Goal: Task Accomplishment & Management: Manage account settings

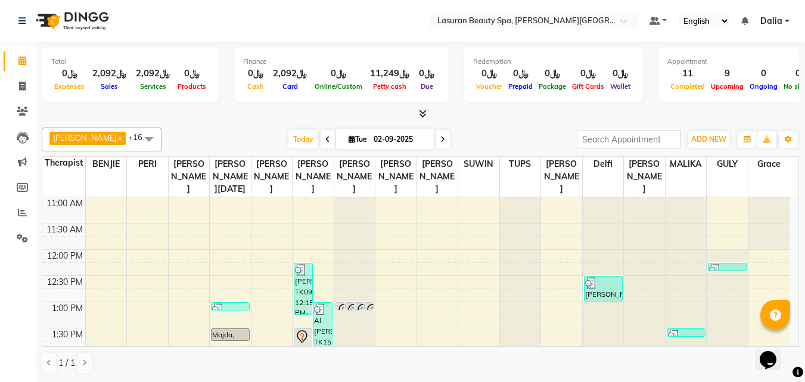
scroll to position [420, 0]
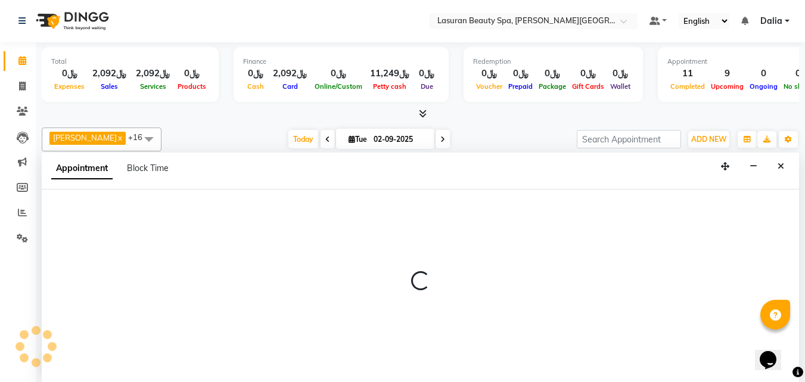
select select "54626"
select select "1200"
select select "tentative"
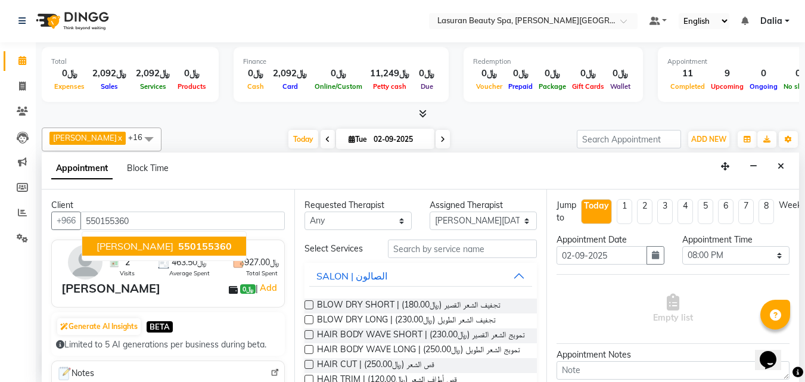
click at [182, 252] on span "550155360" at bounding box center [205, 246] width 54 height 12
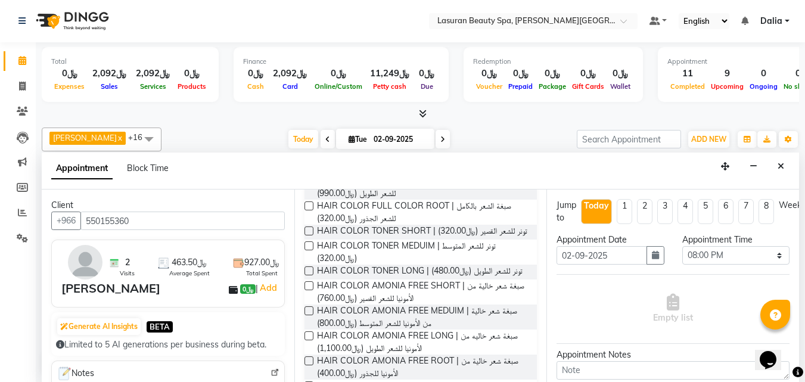
scroll to position [298, 0]
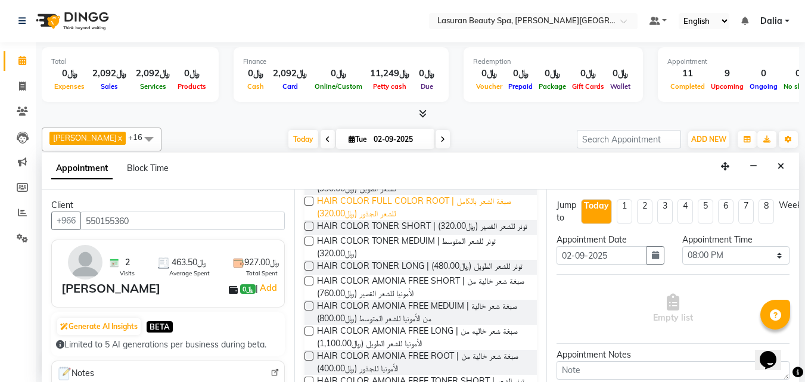
type input "550155360"
click at [480, 220] on span "HAIR COLOR FULL COLOR ROOT | صبغة الشعر بالكامل للشعر الجذور (﷼320.00)" at bounding box center [422, 207] width 211 height 25
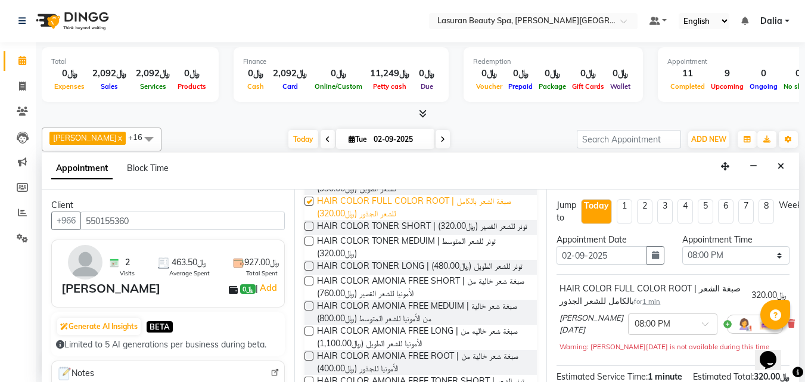
checkbox input "false"
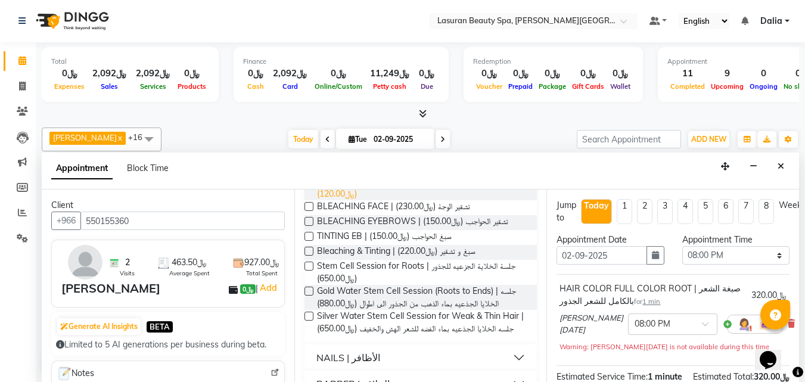
scroll to position [775, 0]
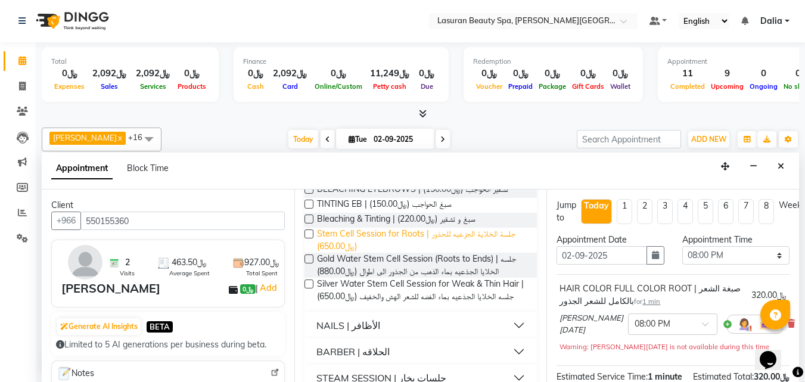
click at [464, 253] on span "Stem Cell Session for Roots | جلسة الخلاية الجزعيه للجذور (﷼650.00)" at bounding box center [422, 240] width 211 height 25
checkbox input "false"
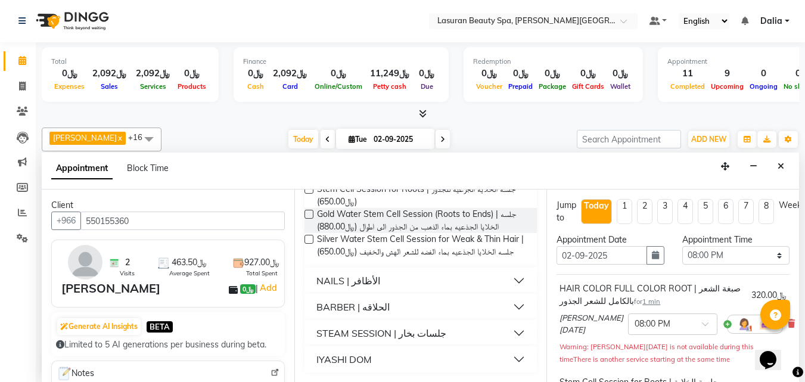
scroll to position [870, 0]
click at [516, 279] on button "NAILS | الأظافر" at bounding box center [420, 280] width 223 height 21
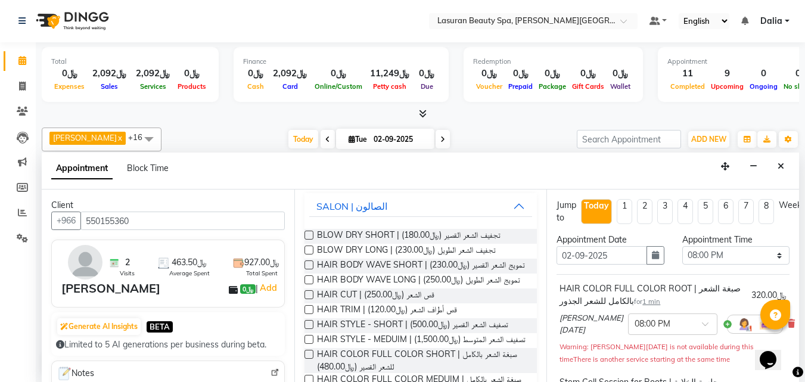
scroll to position [0, 0]
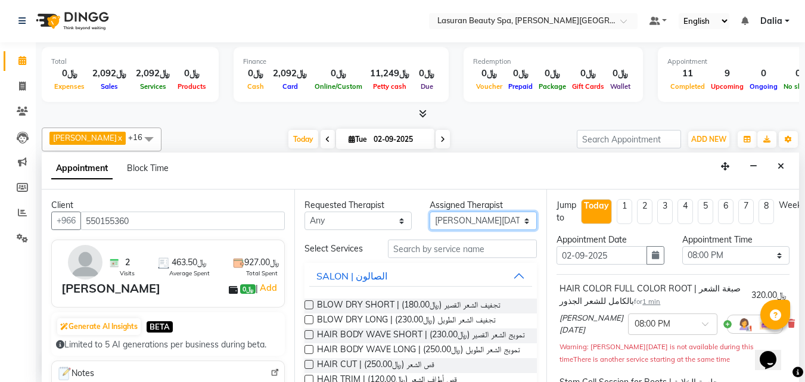
click at [513, 215] on select "Select [PERSON_NAME] ALJOHARY [PERSON_NAME] Kouraichy [PERSON_NAME] [PERSON_NAM…" at bounding box center [483, 221] width 107 height 18
select select "54634"
click at [430, 212] on select "Select [PERSON_NAME] ALJOHARY [PERSON_NAME] Kouraichy [PERSON_NAME] [PERSON_NAM…" at bounding box center [483, 221] width 107 height 18
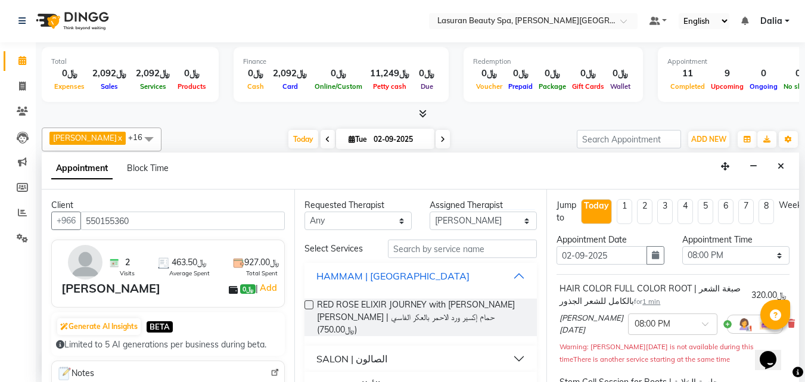
click at [511, 273] on button "HAMMAM | [GEOGRAPHIC_DATA]" at bounding box center [420, 275] width 223 height 21
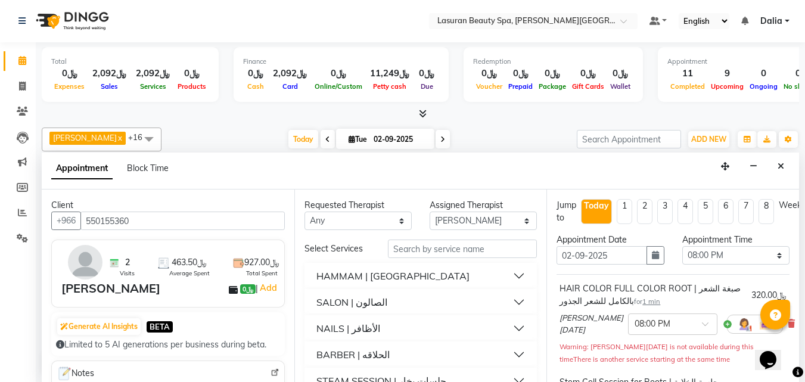
scroll to position [60, 0]
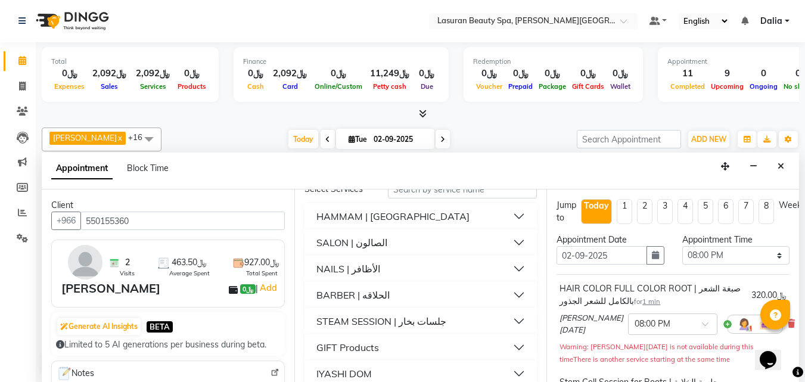
click at [510, 265] on button "NAILS | الأظافر" at bounding box center [420, 268] width 223 height 21
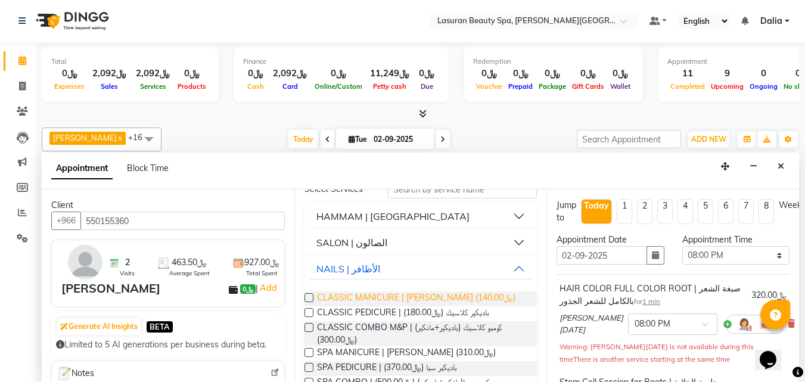
click at [487, 294] on span "CLASSIC MANICURE | [PERSON_NAME] (﷼140.00)" at bounding box center [416, 298] width 198 height 15
checkbox input "false"
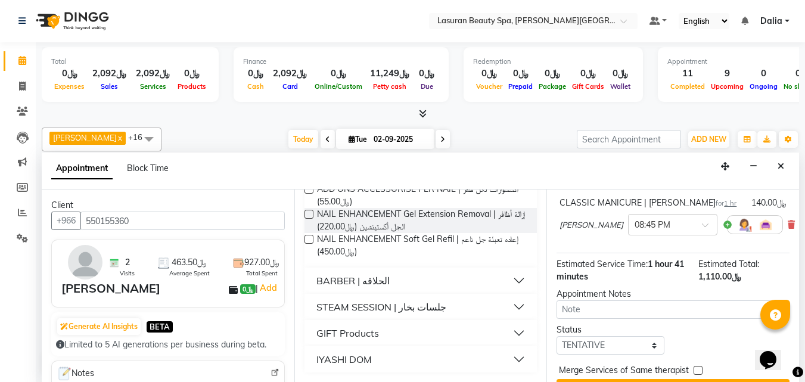
scroll to position [272, 0]
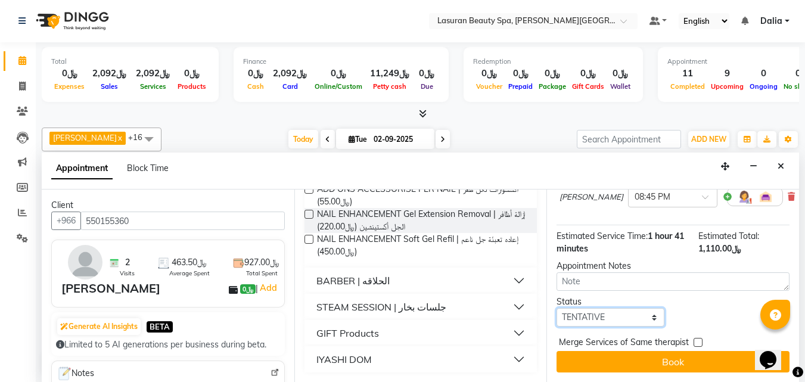
click at [632, 308] on select "Select TENTATIVE CONFIRM CHECK-IN UPCOMING" at bounding box center [609, 317] width 107 height 18
select select "confirm booking"
click at [556, 308] on select "Select TENTATIVE CONFIRM CHECK-IN UPCOMING" at bounding box center [609, 317] width 107 height 18
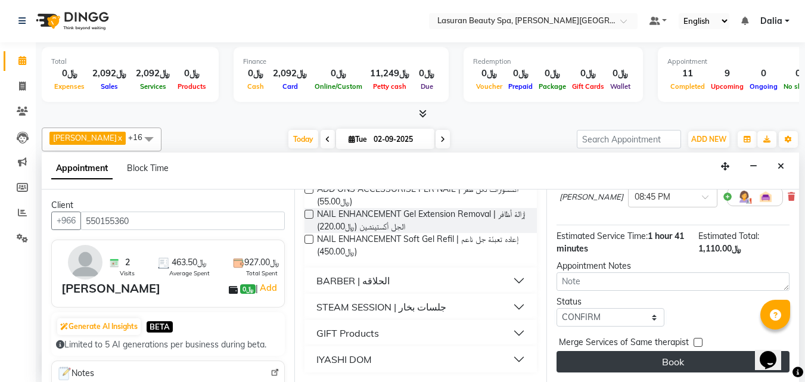
click at [619, 351] on button "Book" at bounding box center [672, 361] width 233 height 21
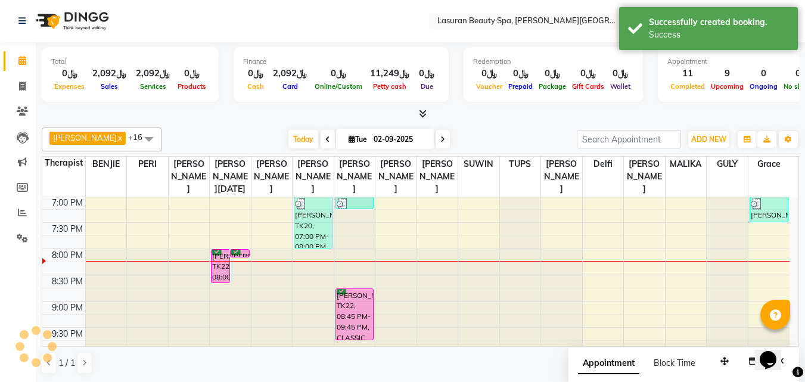
scroll to position [0, 0]
click at [223, 279] on div "[PERSON_NAME], TK22, 08:00 PM-08:40 PM, Stem Cell Session for Roots | جلسة الخل…" at bounding box center [221, 266] width 18 height 33
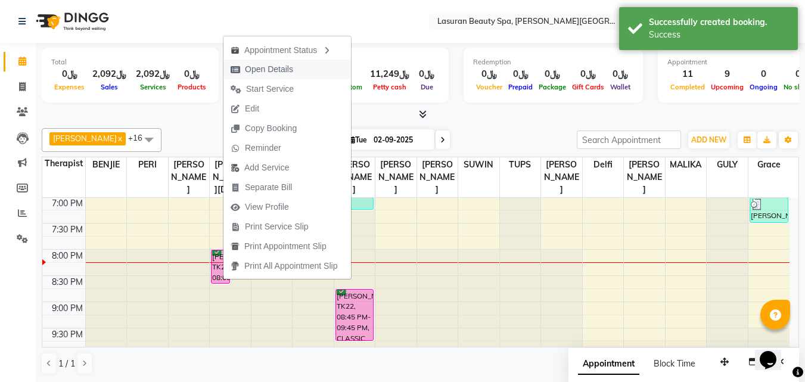
click at [276, 63] on span "Open Details" at bounding box center [269, 69] width 48 height 13
select select "6"
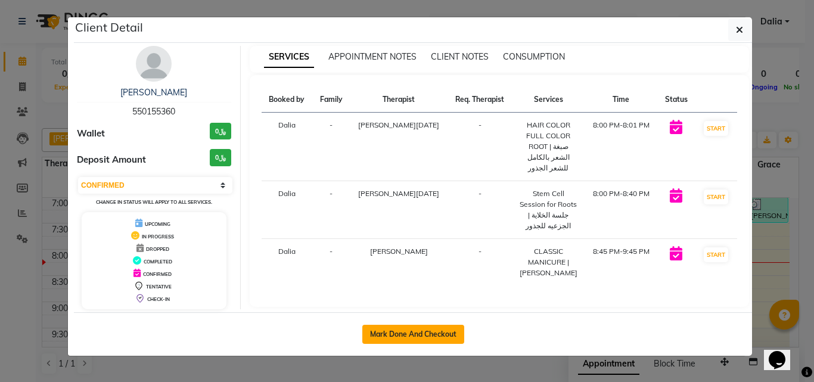
click at [420, 336] on button "Mark Done And Checkout" at bounding box center [413, 334] width 102 height 19
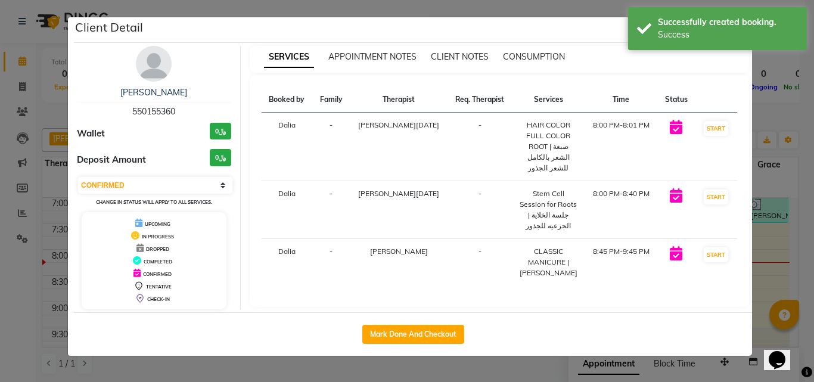
select select "service"
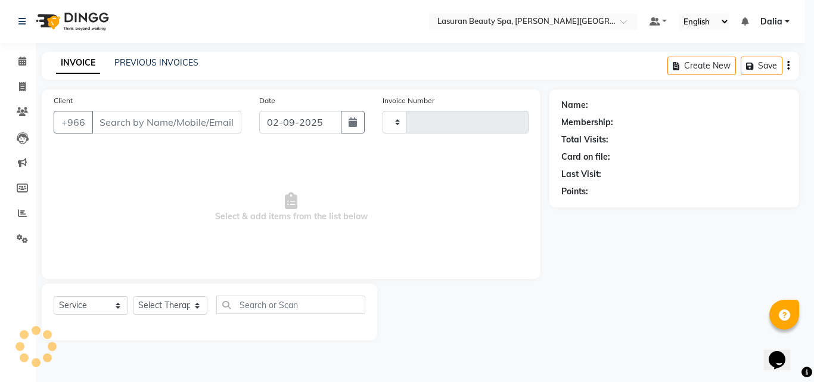
type input "1383"
select select "6941"
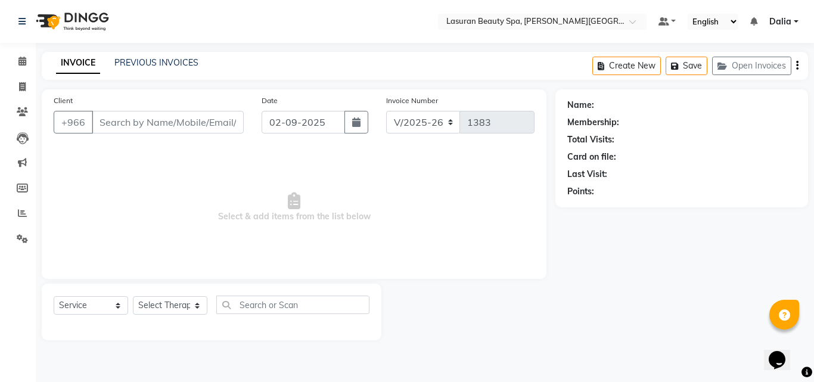
select select "V"
select select "66975"
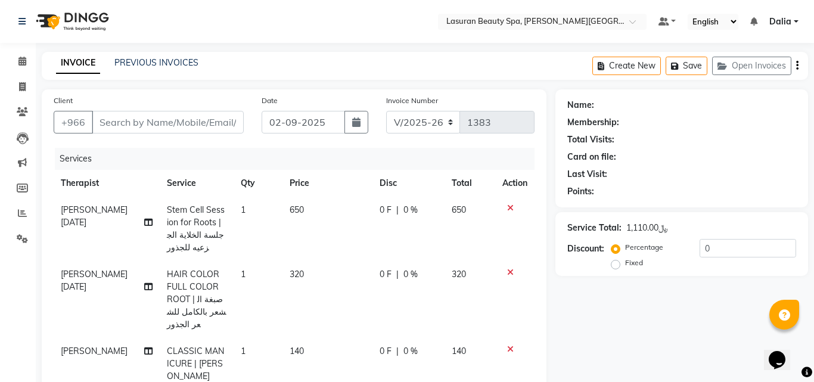
type input "550155360"
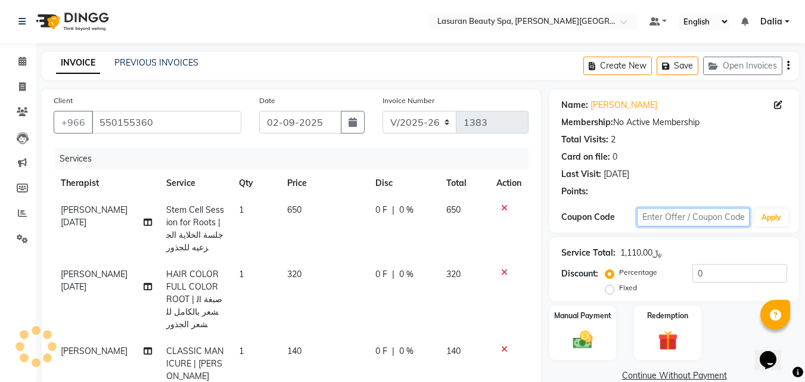
click at [744, 220] on input "text" at bounding box center [693, 217] width 113 height 18
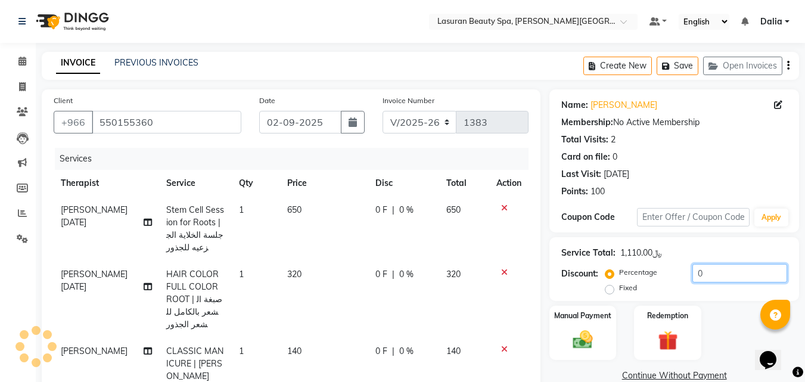
click at [737, 264] on input "0" at bounding box center [739, 273] width 95 height 18
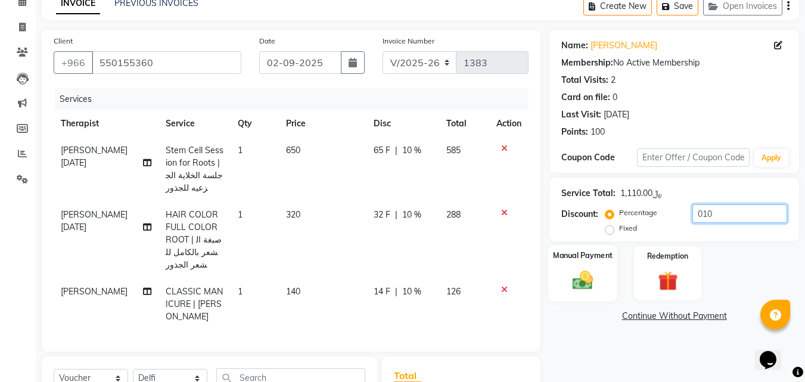
type input "010"
click at [590, 268] on img at bounding box center [582, 280] width 33 height 24
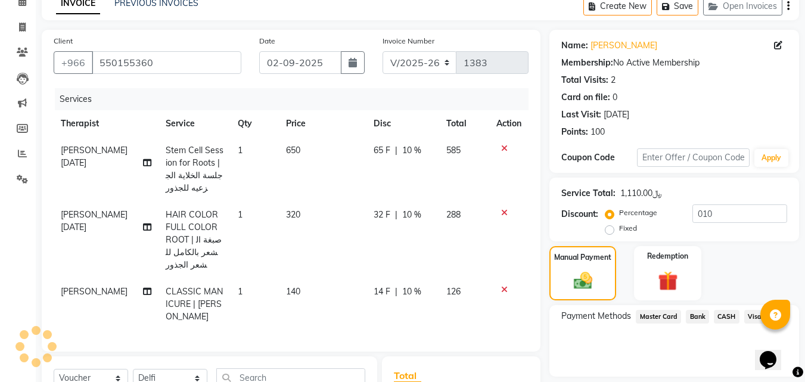
scroll to position [211, 0]
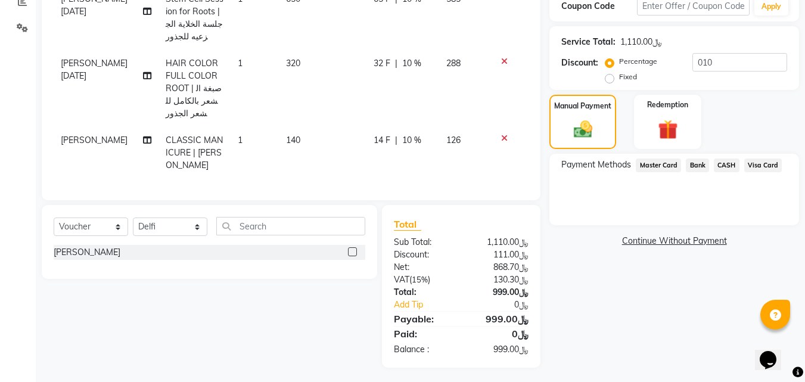
click at [769, 169] on span "Visa Card" at bounding box center [763, 165] width 38 height 14
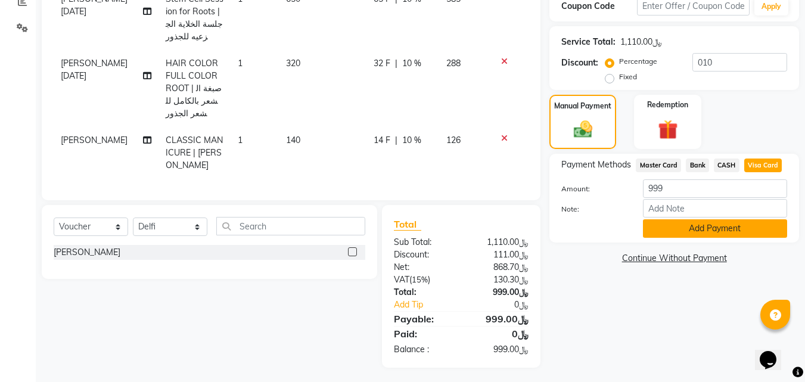
click at [729, 229] on button "Add Payment" at bounding box center [715, 228] width 144 height 18
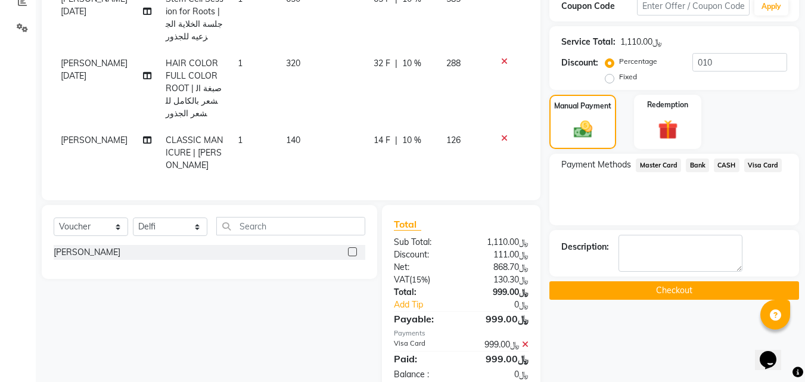
click at [680, 285] on button "Checkout" at bounding box center [674, 290] width 250 height 18
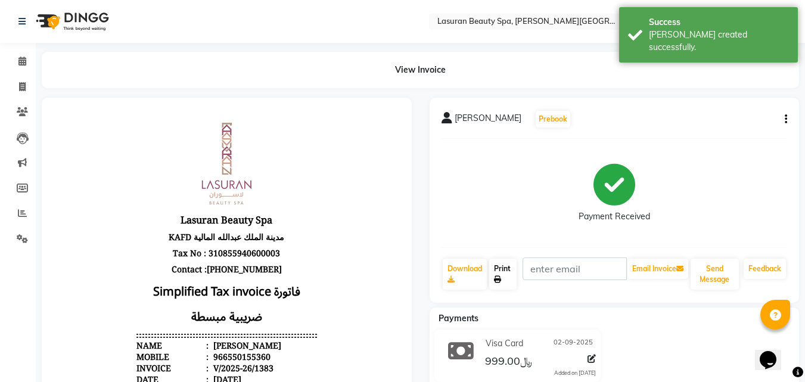
click at [497, 279] on icon at bounding box center [497, 279] width 7 height 7
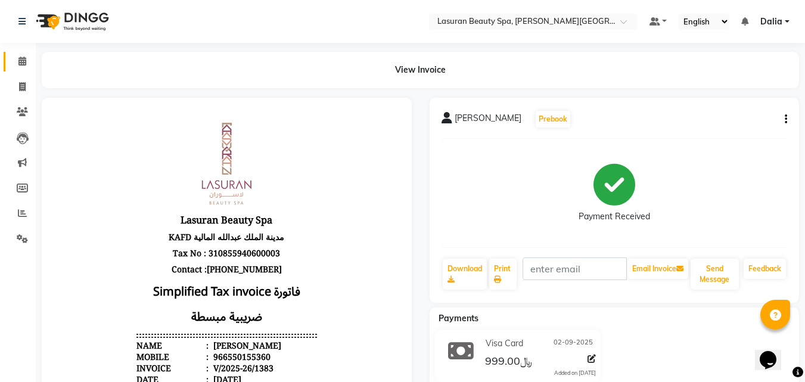
click at [22, 61] on icon at bounding box center [22, 61] width 8 height 9
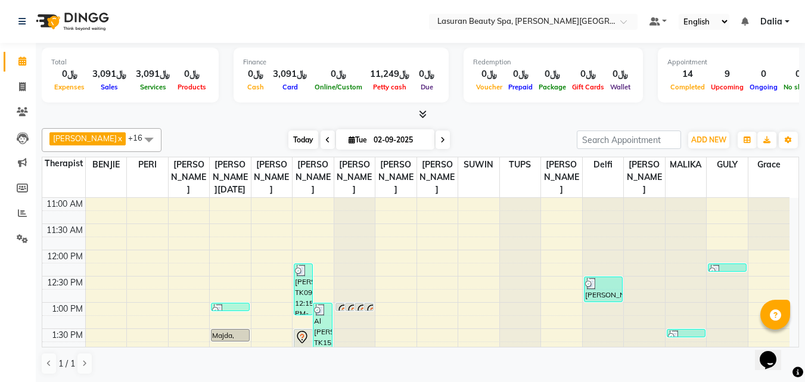
click at [296, 139] on span "Today" at bounding box center [303, 139] width 30 height 18
